Goal: Check status: Check status

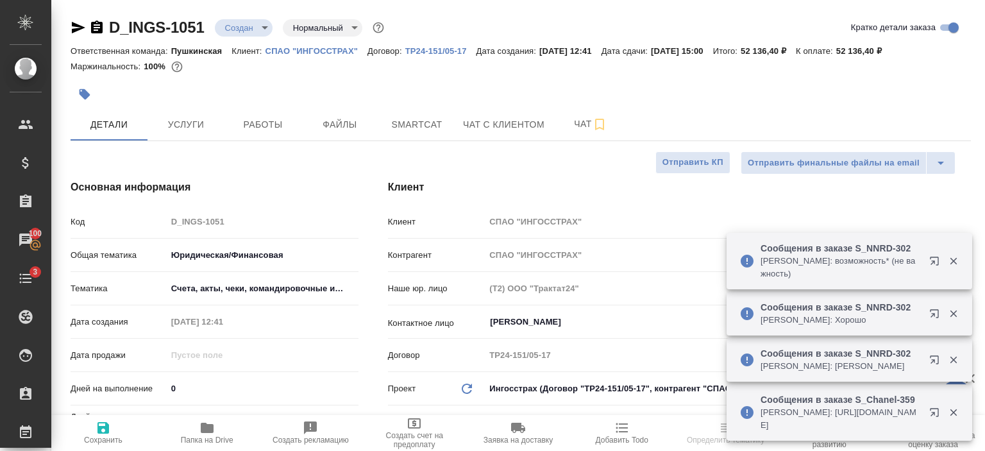
select select "RU"
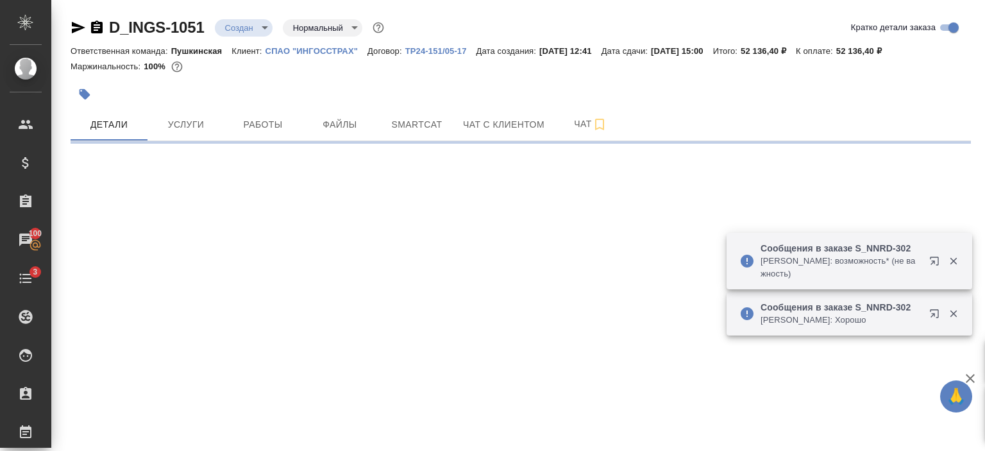
select select "RU"
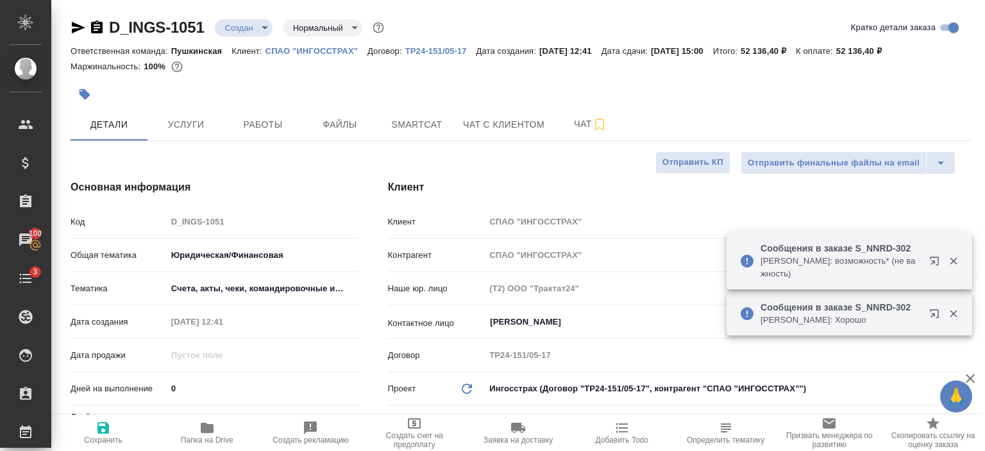
type textarea "x"
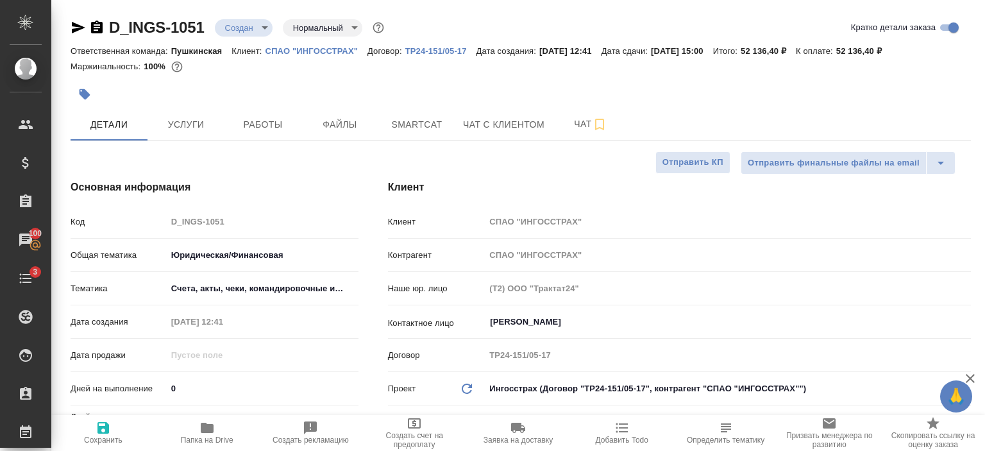
type textarea "x"
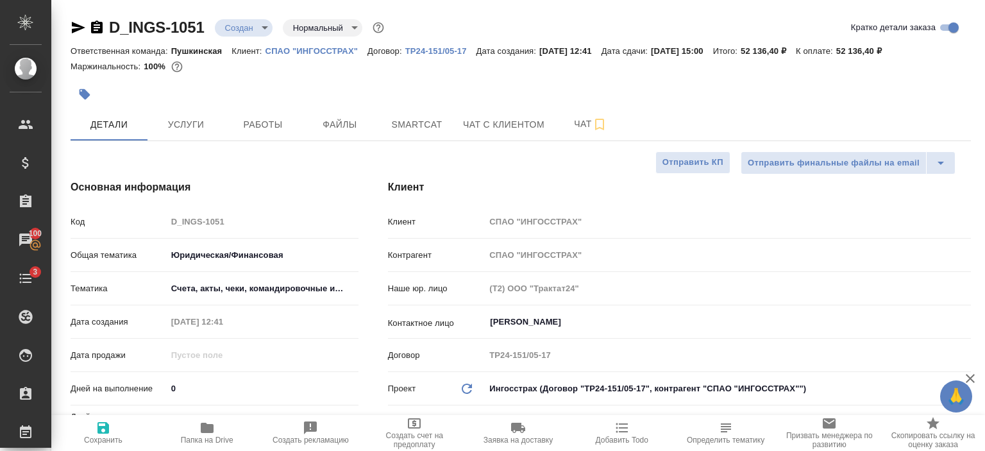
type textarea "x"
click at [74, 35] on div "D_INGS-1051 Создан new Нормальный normal" at bounding box center [229, 27] width 316 height 21
click at [74, 31] on icon "button" at bounding box center [78, 28] width 13 height 12
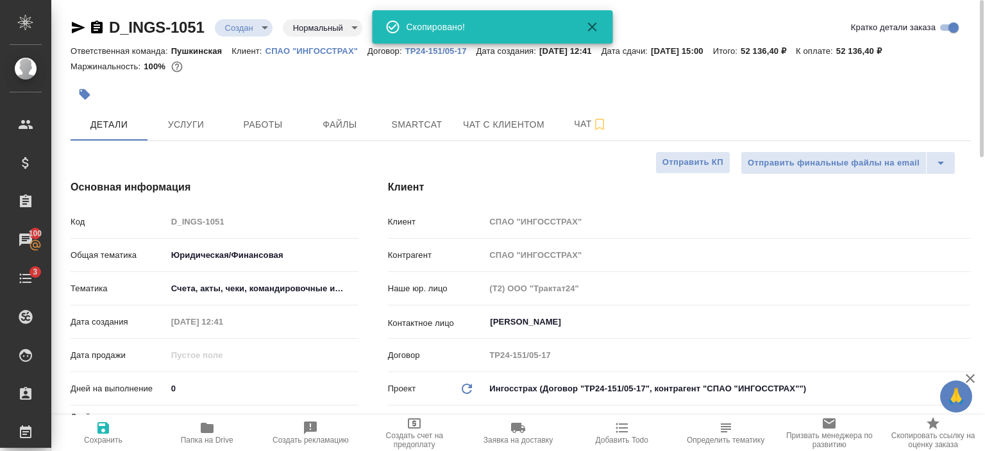
type textarea "x"
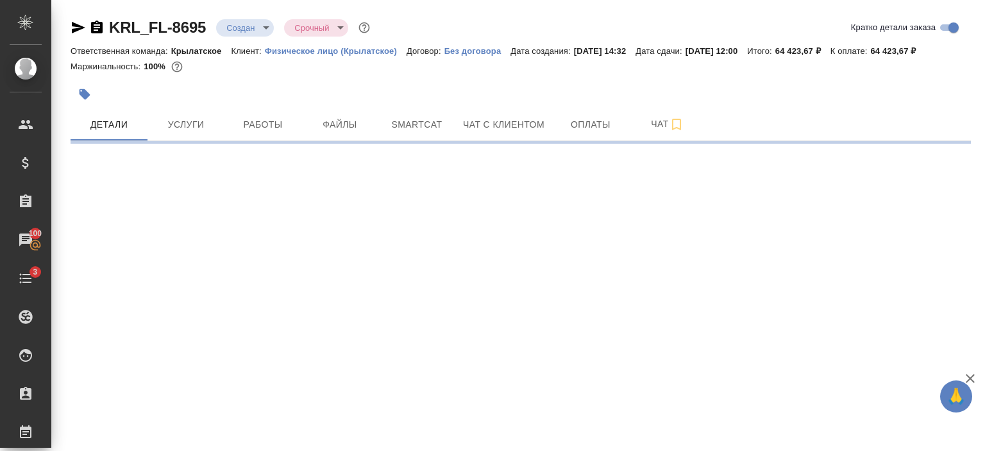
select select "RU"
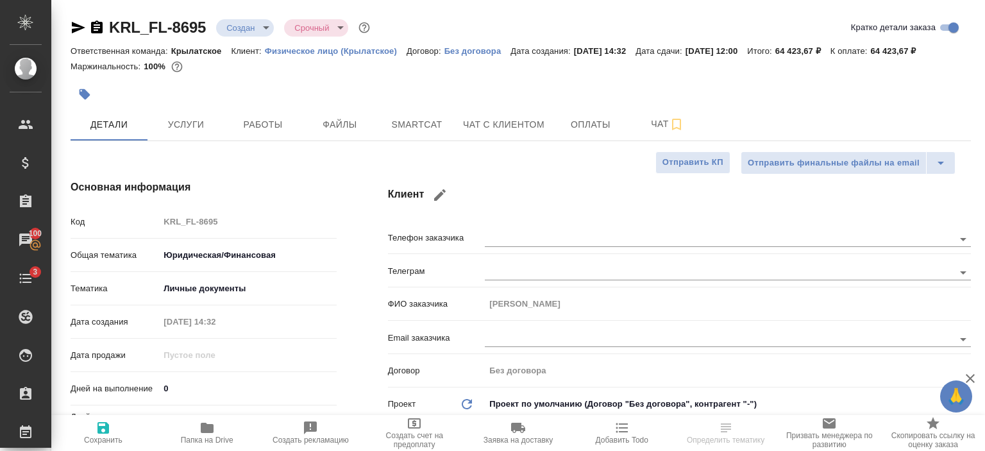
type textarea "x"
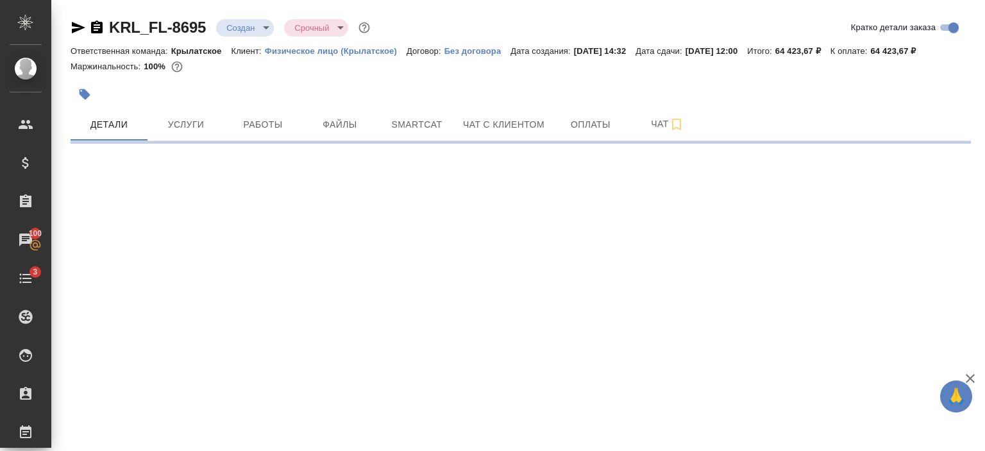
select select "RU"
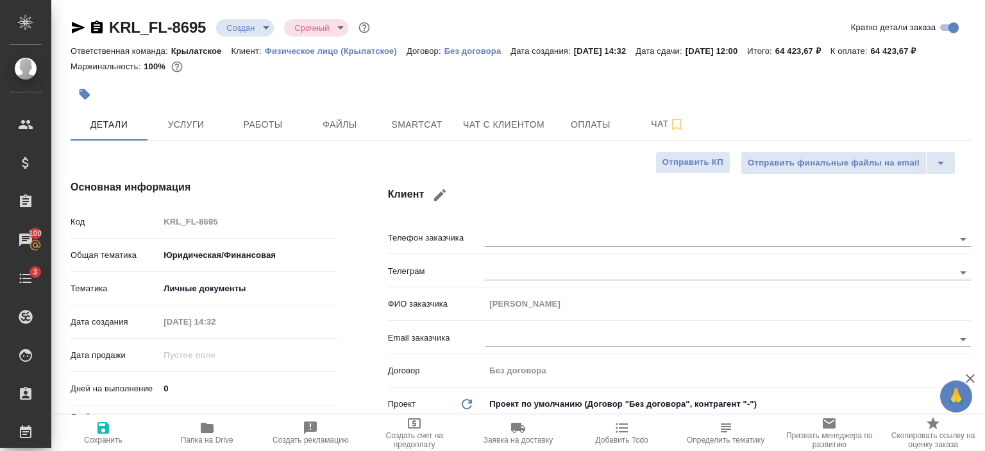
type textarea "x"
click at [79, 22] on icon "button" at bounding box center [78, 27] width 15 height 15
type textarea "x"
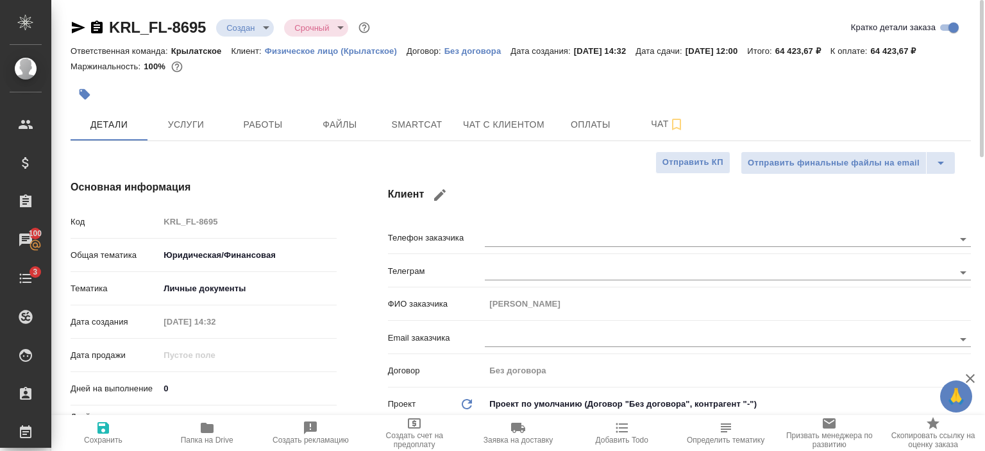
type textarea "x"
